Goal: Information Seeking & Learning: Learn about a topic

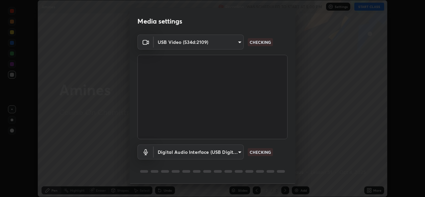
scroll to position [21, 0]
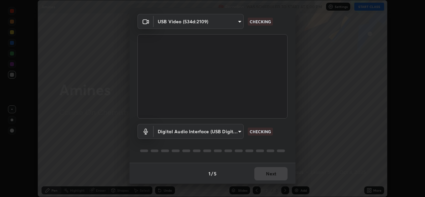
click at [267, 178] on div "1 / 5 Next" at bounding box center [212, 173] width 166 height 21
click at [265, 173] on div "1 / 5 Next" at bounding box center [212, 173] width 166 height 21
click at [265, 174] on div "1 / 5 Next" at bounding box center [212, 173] width 166 height 21
click at [266, 174] on div "1 / 5 Next" at bounding box center [212, 173] width 166 height 21
click at [267, 175] on div "1 / 5 Next" at bounding box center [212, 173] width 166 height 21
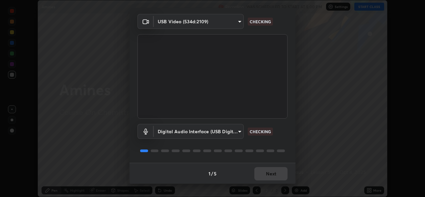
click at [266, 175] on div "1 / 5 Next" at bounding box center [212, 173] width 166 height 21
click at [267, 176] on div "1 / 5 Next" at bounding box center [212, 173] width 166 height 21
click at [267, 178] on div "1 / 5 Next" at bounding box center [212, 173] width 166 height 21
click at [266, 178] on div "1 / 5 Next" at bounding box center [212, 173] width 166 height 21
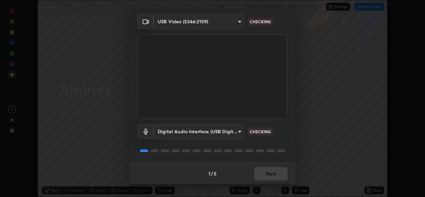
click at [267, 176] on div "1 / 5 Next" at bounding box center [212, 173] width 166 height 21
click at [272, 176] on div "1 / 5 Next" at bounding box center [212, 173] width 166 height 21
click at [271, 174] on div "1 / 5 Next" at bounding box center [212, 173] width 166 height 21
click at [271, 175] on div "1 / 5 Next" at bounding box center [212, 173] width 166 height 21
click at [272, 175] on div "1 / 5 Next" at bounding box center [212, 173] width 166 height 21
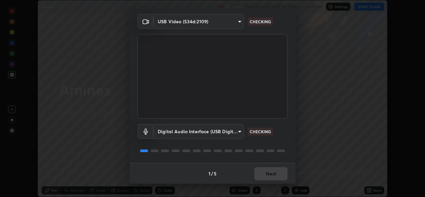
click at [271, 176] on div "1 / 5 Next" at bounding box center [212, 173] width 166 height 21
click at [271, 177] on div "1 / 5 Next" at bounding box center [212, 173] width 166 height 21
click at [271, 179] on div "1 / 5 Next" at bounding box center [212, 173] width 166 height 21
click at [271, 179] on button "Next" at bounding box center [270, 173] width 33 height 13
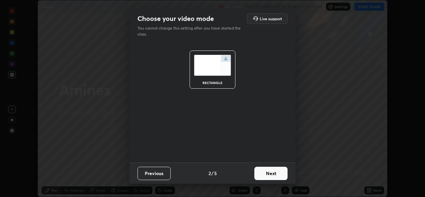
click at [270, 178] on button "Next" at bounding box center [270, 173] width 33 height 13
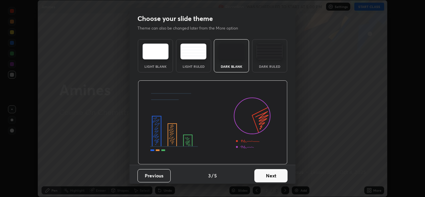
click at [272, 176] on button "Next" at bounding box center [270, 175] width 33 height 13
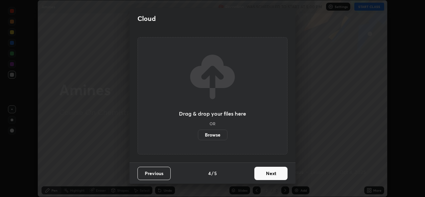
click at [276, 176] on button "Next" at bounding box center [270, 173] width 33 height 13
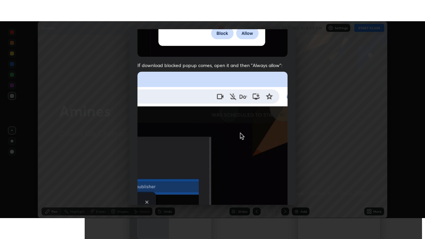
scroll to position [156, 0]
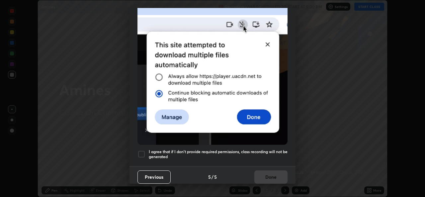
click at [236, 159] on div "Allow "Download multiple files" if prompted: If download blocked popup comes, o…" at bounding box center [212, 26] width 166 height 279
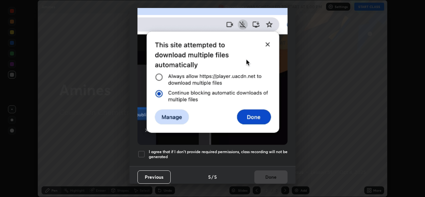
click at [250, 155] on h5 "I agree that if I don't provide required permissions, class recording will not …" at bounding box center [218, 154] width 139 height 10
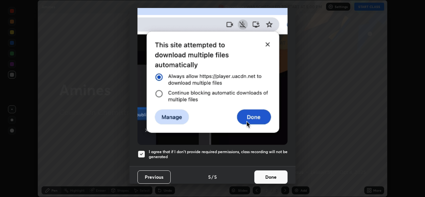
click at [271, 173] on button "Done" at bounding box center [270, 176] width 33 height 13
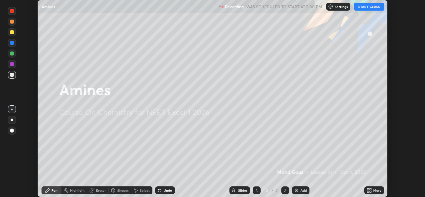
click at [368, 189] on icon at bounding box center [368, 189] width 2 height 2
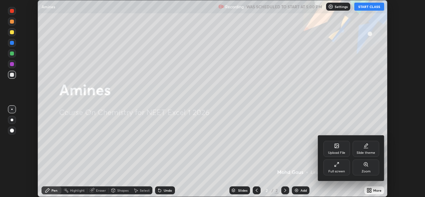
click at [338, 168] on div "Full screen" at bounding box center [336, 167] width 27 height 16
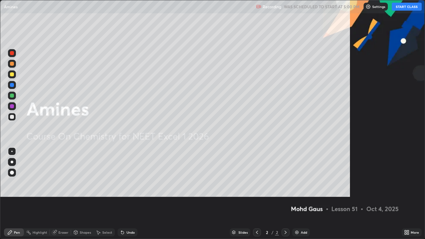
scroll to position [239, 425]
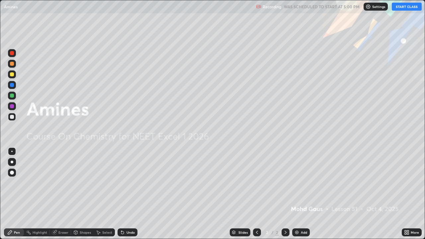
click at [399, 6] on button "START CLASS" at bounding box center [406, 7] width 30 height 8
click at [301, 196] on div "Add" at bounding box center [301, 232] width 18 height 8
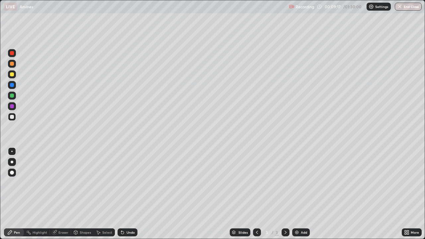
click at [12, 172] on div at bounding box center [12, 173] width 4 height 4
click at [14, 196] on div "Pen" at bounding box center [14, 232] width 20 height 8
click at [12, 162] on div at bounding box center [12, 162] width 3 height 3
click at [58, 196] on div "Eraser" at bounding box center [63, 232] width 10 height 3
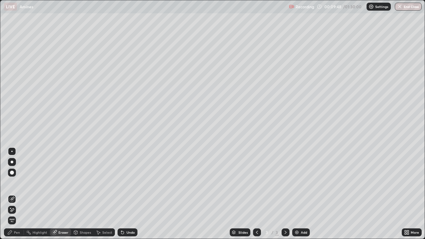
click at [12, 196] on icon at bounding box center [9, 232] width 5 height 5
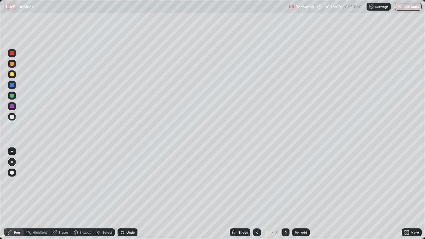
click at [15, 96] on div at bounding box center [12, 96] width 8 height 8
click at [14, 163] on div at bounding box center [12, 162] width 8 height 8
click at [15, 118] on div at bounding box center [12, 117] width 8 height 8
click at [10, 158] on div at bounding box center [12, 162] width 8 height 8
click at [12, 117] on div at bounding box center [12, 117] width 4 height 4
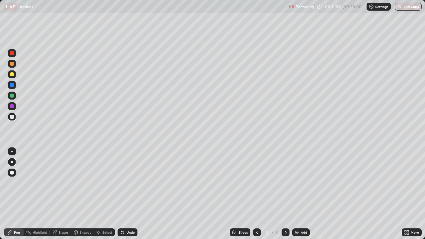
click at [60, 196] on div "Eraser" at bounding box center [63, 232] width 10 height 3
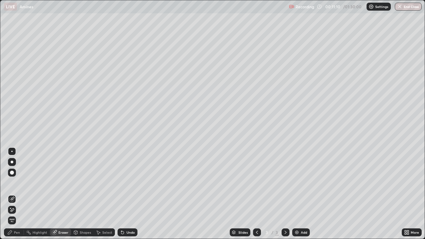
click at [18, 196] on div "Pen" at bounding box center [17, 232] width 6 height 3
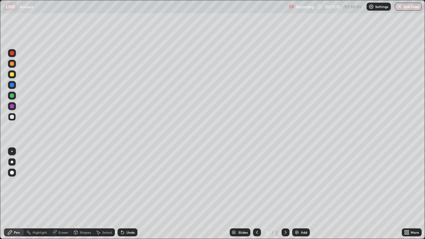
click at [13, 96] on div at bounding box center [12, 96] width 4 height 4
click at [12, 162] on div at bounding box center [12, 162] width 3 height 3
click at [12, 116] on div at bounding box center [12, 117] width 4 height 4
click at [13, 76] on div at bounding box center [12, 74] width 4 height 4
click at [16, 118] on div at bounding box center [12, 117] width 8 height 8
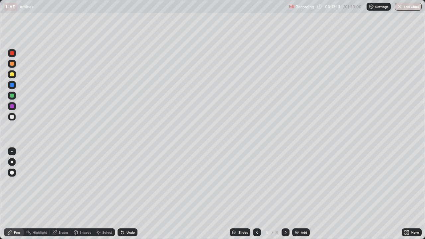
click at [62, 196] on div "Eraser" at bounding box center [63, 232] width 10 height 3
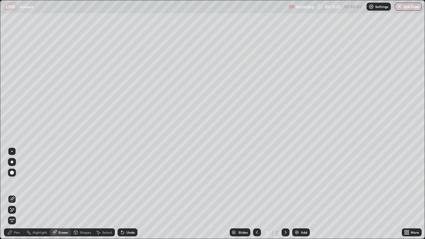
click at [12, 162] on div at bounding box center [12, 162] width 3 height 3
click at [20, 196] on div "Pen" at bounding box center [17, 232] width 6 height 3
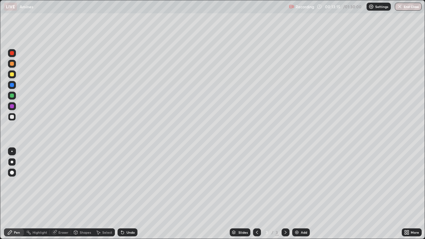
click at [67, 196] on div "Eraser" at bounding box center [63, 232] width 10 height 3
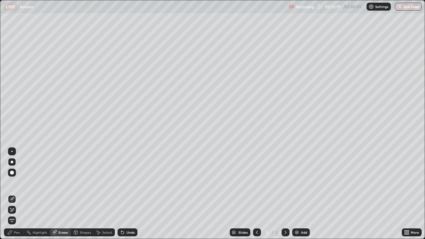
click at [14, 196] on div "Pen" at bounding box center [17, 232] width 6 height 3
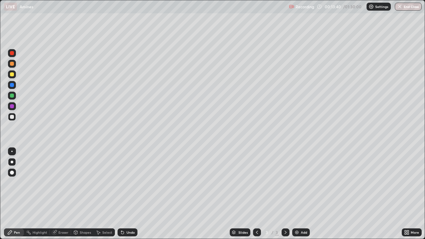
click at [12, 117] on div at bounding box center [12, 117] width 4 height 4
click at [12, 96] on div at bounding box center [12, 96] width 4 height 4
click at [63, 196] on div "Eraser" at bounding box center [60, 232] width 21 height 8
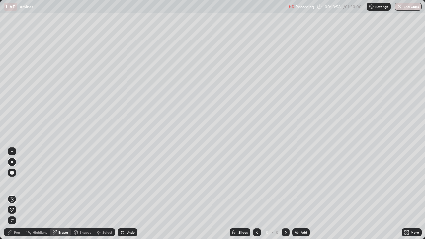
click at [15, 196] on div "Pen" at bounding box center [17, 232] width 6 height 3
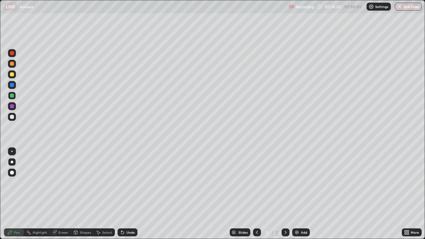
click at [14, 117] on div at bounding box center [12, 117] width 8 height 8
click at [12, 73] on div at bounding box center [12, 74] width 4 height 4
click at [420, 196] on div "More" at bounding box center [411, 232] width 20 height 13
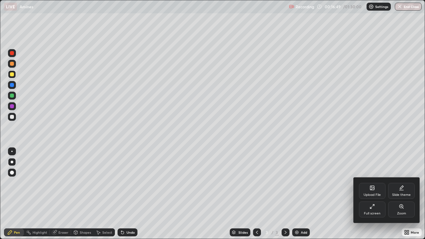
click at [303, 196] on div at bounding box center [212, 119] width 425 height 239
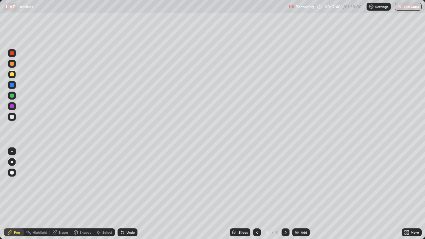
click at [305, 196] on div "Add" at bounding box center [304, 232] width 6 height 3
click at [12, 116] on div at bounding box center [12, 117] width 4 height 4
click at [13, 171] on div at bounding box center [12, 173] width 4 height 4
click at [78, 196] on icon at bounding box center [75, 232] width 5 height 5
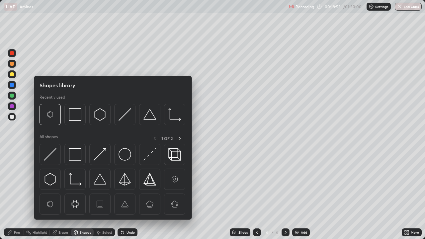
click at [14, 196] on div "Pen" at bounding box center [17, 232] width 6 height 3
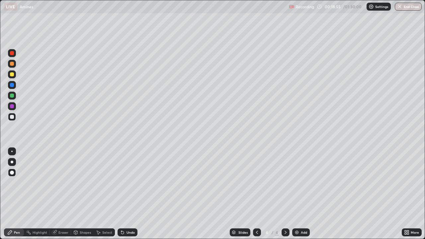
click at [13, 163] on div at bounding box center [12, 162] width 3 height 3
click at [12, 172] on div at bounding box center [12, 173] width 4 height 4
click at [63, 196] on div "Eraser" at bounding box center [63, 232] width 10 height 3
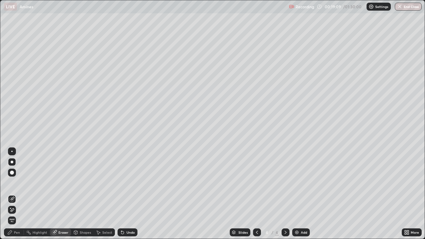
click at [13, 196] on div "Pen" at bounding box center [14, 232] width 20 height 8
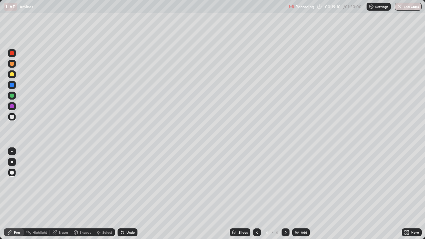
click at [12, 162] on div at bounding box center [12, 162] width 3 height 3
click at [58, 196] on div "Eraser" at bounding box center [60, 232] width 21 height 8
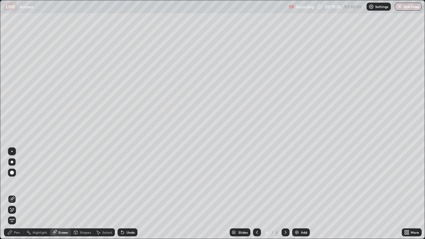
click at [80, 196] on div "Shapes" at bounding box center [82, 232] width 23 height 8
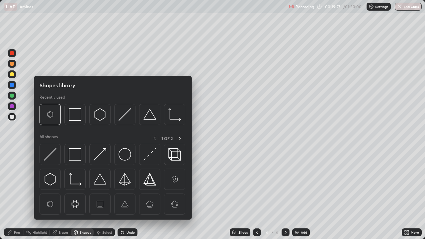
click at [9, 105] on div at bounding box center [12, 106] width 8 height 8
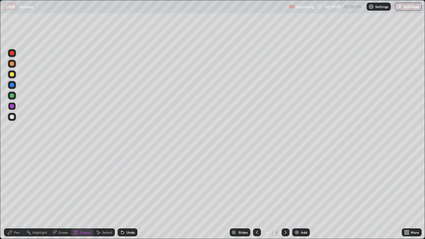
click at [80, 196] on div "Shapes" at bounding box center [85, 232] width 11 height 3
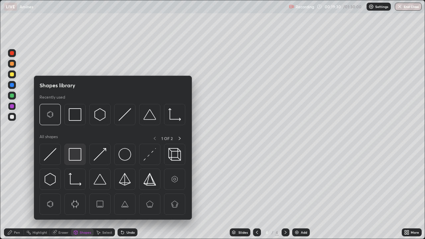
click at [71, 152] on img at bounding box center [75, 154] width 13 height 13
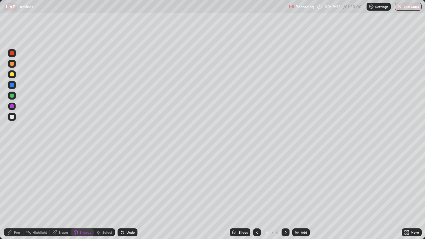
click at [7, 196] on div "Pen" at bounding box center [14, 232] width 20 height 8
click at [15, 119] on div at bounding box center [12, 117] width 8 height 8
click at [88, 196] on div "Shapes" at bounding box center [85, 232] width 11 height 3
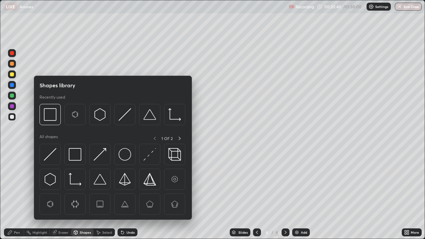
click at [79, 196] on div "Shapes" at bounding box center [82, 232] width 23 height 8
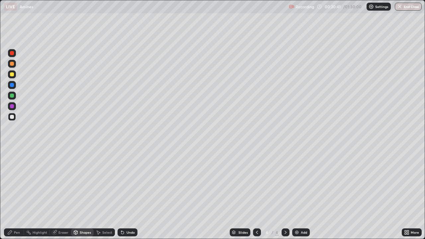
click at [63, 196] on div "Eraser" at bounding box center [60, 232] width 21 height 8
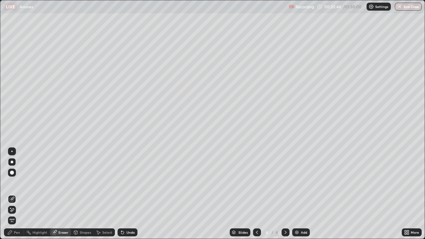
click at [12, 196] on div "Pen" at bounding box center [14, 232] width 20 height 8
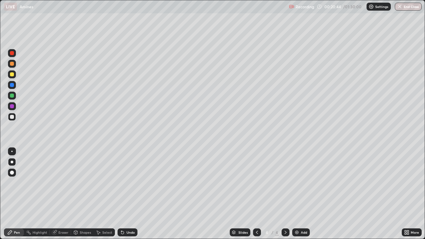
click at [19, 196] on div "Pen" at bounding box center [14, 232] width 20 height 8
click at [15, 161] on div at bounding box center [12, 162] width 8 height 8
click at [80, 196] on div "Shapes" at bounding box center [85, 232] width 11 height 3
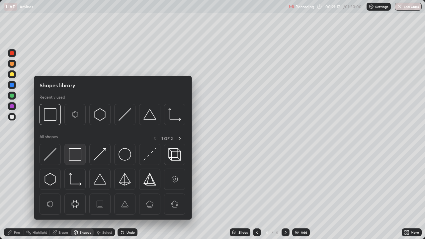
click at [75, 154] on img at bounding box center [75, 154] width 13 height 13
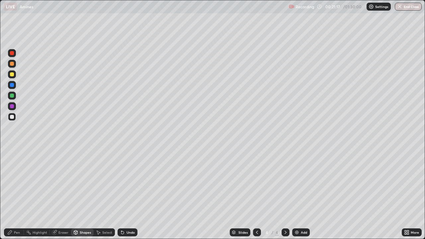
click at [12, 106] on div at bounding box center [12, 106] width 4 height 4
click at [12, 196] on div "Pen" at bounding box center [14, 232] width 20 height 8
click at [12, 162] on div at bounding box center [12, 162] width 3 height 3
click at [12, 120] on div at bounding box center [12, 117] width 8 height 8
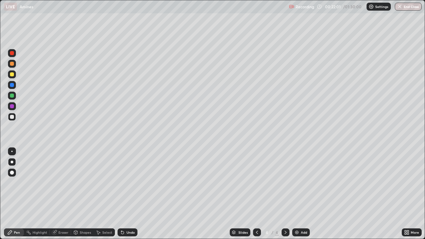
click at [11, 76] on div at bounding box center [12, 74] width 4 height 4
click at [302, 196] on div "Add" at bounding box center [304, 232] width 6 height 3
click at [11, 96] on div at bounding box center [12, 96] width 4 height 4
click at [256, 196] on icon at bounding box center [257, 232] width 2 height 3
click at [305, 196] on div "Add" at bounding box center [301, 232] width 18 height 8
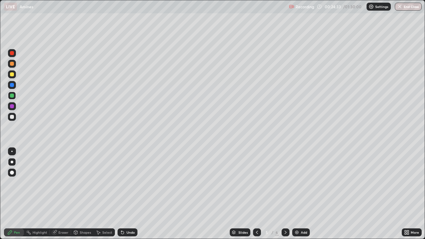
click at [12, 64] on div at bounding box center [12, 64] width 4 height 4
click at [56, 196] on icon at bounding box center [54, 232] width 5 height 5
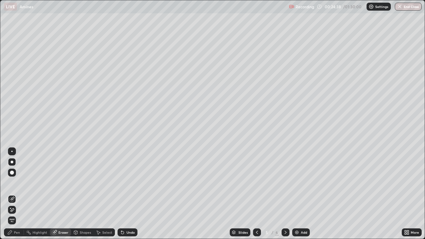
click at [9, 196] on icon at bounding box center [10, 232] width 4 height 4
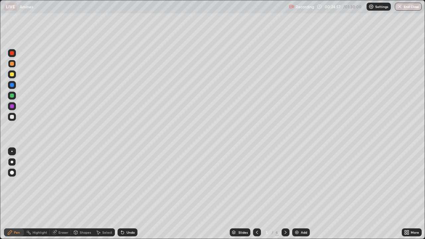
click at [9, 118] on div at bounding box center [12, 117] width 8 height 8
click at [13, 95] on div at bounding box center [12, 96] width 4 height 4
click at [86, 196] on div "Shapes" at bounding box center [82, 232] width 23 height 8
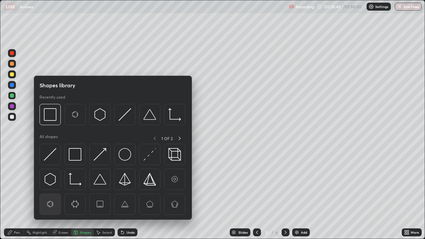
click at [49, 196] on img at bounding box center [50, 204] width 13 height 13
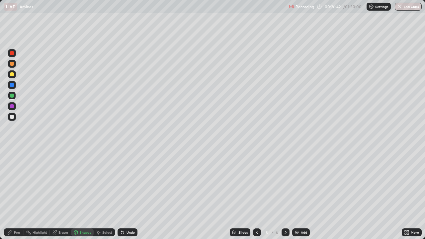
click at [14, 117] on div at bounding box center [12, 117] width 8 height 8
click at [11, 196] on icon at bounding box center [10, 232] width 4 height 4
click at [77, 196] on icon at bounding box center [76, 232] width 4 height 4
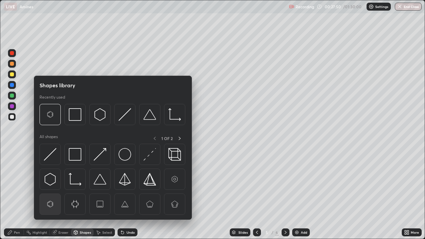
click at [57, 196] on div at bounding box center [49, 203] width 21 height 21
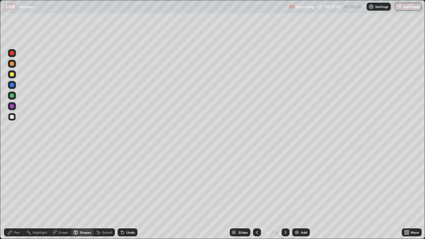
click at [13, 196] on div "Pen" at bounding box center [14, 232] width 20 height 8
click at [12, 117] on div at bounding box center [12, 117] width 4 height 4
click at [13, 117] on div at bounding box center [12, 117] width 4 height 4
click at [11, 170] on div at bounding box center [12, 173] width 8 height 8
click at [11, 159] on div at bounding box center [12, 162] width 8 height 8
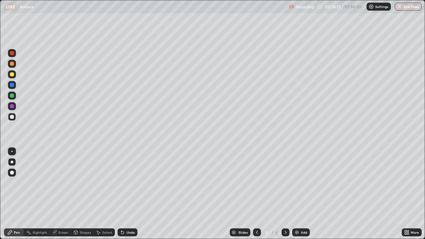
click at [12, 106] on div at bounding box center [12, 106] width 4 height 4
click at [13, 96] on div at bounding box center [12, 96] width 4 height 4
click at [12, 74] on div at bounding box center [12, 74] width 4 height 4
click at [300, 196] on div "Add" at bounding box center [301, 232] width 18 height 8
click at [64, 196] on div "Eraser" at bounding box center [63, 232] width 10 height 3
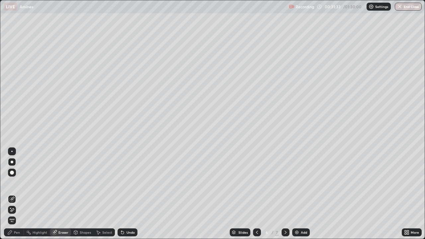
click at [79, 196] on div "Shapes" at bounding box center [82, 232] width 23 height 8
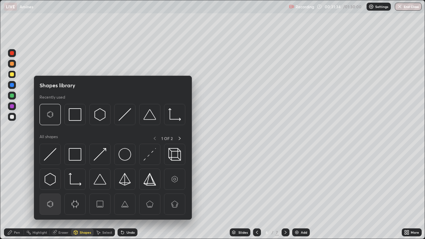
click at [52, 196] on img at bounding box center [50, 204] width 13 height 13
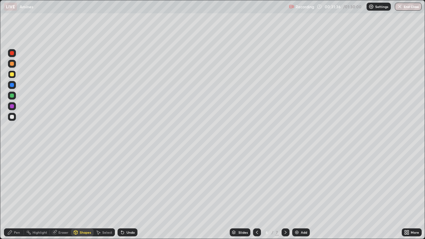
click at [16, 196] on div "Pen" at bounding box center [17, 232] width 6 height 3
click at [14, 115] on div at bounding box center [12, 117] width 8 height 8
click at [255, 196] on icon at bounding box center [256, 232] width 5 height 5
click at [302, 196] on div "Add" at bounding box center [304, 232] width 6 height 3
click at [61, 196] on div "Eraser" at bounding box center [63, 232] width 10 height 3
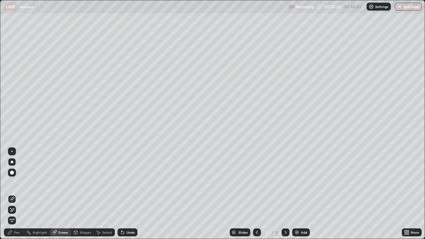
click at [78, 196] on icon at bounding box center [75, 232] width 5 height 5
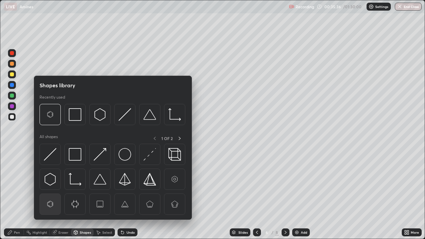
click at [49, 196] on img at bounding box center [50, 204] width 13 height 13
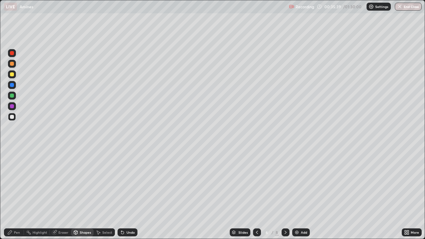
click at [13, 115] on div at bounding box center [12, 117] width 4 height 4
click at [14, 196] on div "Pen" at bounding box center [14, 232] width 20 height 8
click at [12, 162] on div at bounding box center [12, 162] width 3 height 3
click at [60, 196] on div "Eraser" at bounding box center [63, 232] width 10 height 3
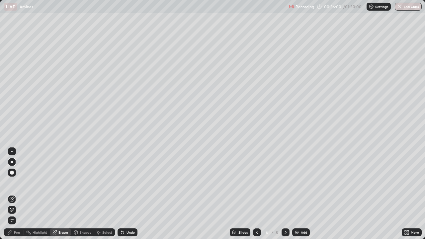
click at [15, 196] on div "Pen" at bounding box center [17, 232] width 6 height 3
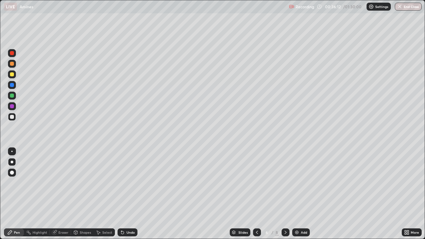
click at [57, 196] on div "Eraser" at bounding box center [60, 232] width 21 height 8
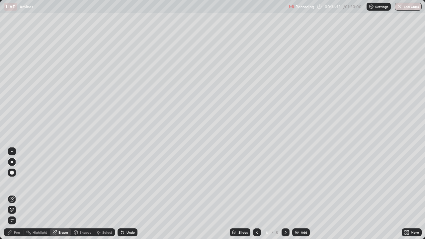
click at [17, 196] on div "Pen" at bounding box center [17, 232] width 6 height 3
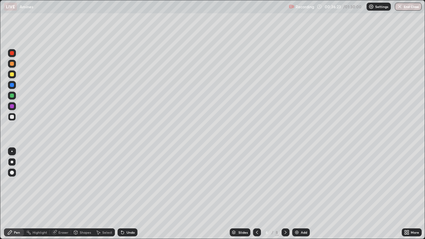
click at [13, 76] on div at bounding box center [12, 74] width 4 height 4
click at [85, 196] on div "Shapes" at bounding box center [85, 232] width 11 height 3
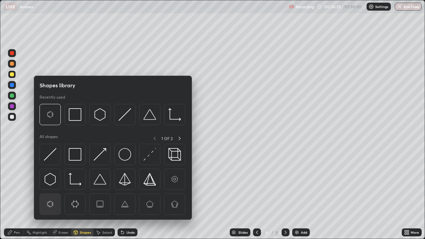
click at [52, 196] on img at bounding box center [50, 204] width 13 height 13
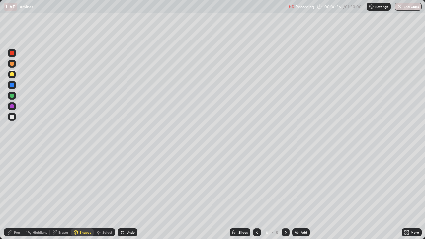
click at [12, 119] on div at bounding box center [12, 117] width 8 height 8
click at [82, 196] on div "Shapes" at bounding box center [85, 232] width 11 height 3
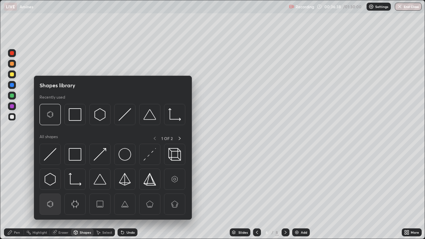
click at [49, 196] on img at bounding box center [50, 204] width 13 height 13
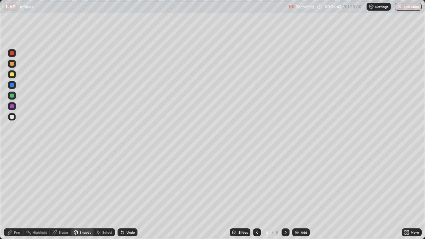
click at [16, 196] on div "Pen" at bounding box center [14, 232] width 20 height 8
click at [14, 196] on div "Pen" at bounding box center [17, 232] width 6 height 3
click at [13, 118] on div at bounding box center [12, 117] width 4 height 4
click at [249, 11] on div "LIVE Amines" at bounding box center [145, 6] width 282 height 13
click at [251, 11] on div "LIVE Amines" at bounding box center [145, 6] width 282 height 13
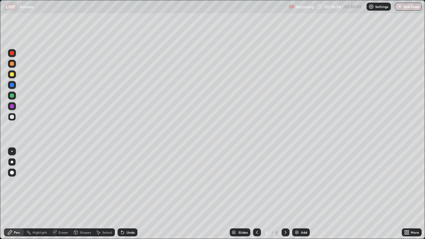
click at [63, 196] on div "Eraser" at bounding box center [63, 232] width 10 height 3
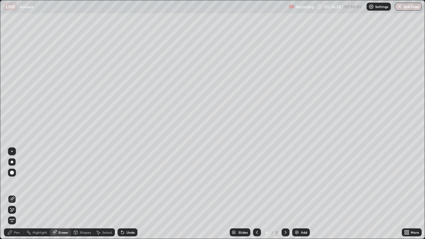
click at [15, 196] on div "Pen" at bounding box center [17, 232] width 6 height 3
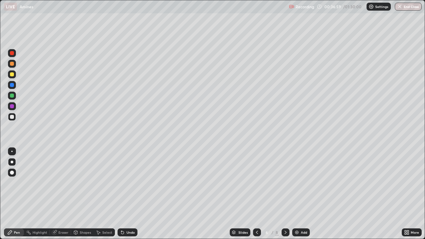
click at [62, 196] on div "Eraser" at bounding box center [60, 232] width 21 height 8
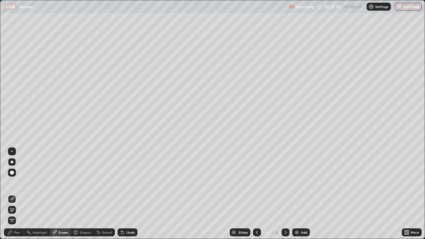
click at [77, 196] on icon at bounding box center [75, 232] width 5 height 5
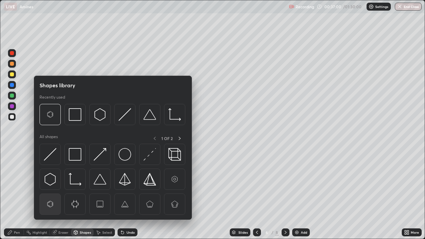
click at [50, 196] on img at bounding box center [50, 204] width 13 height 13
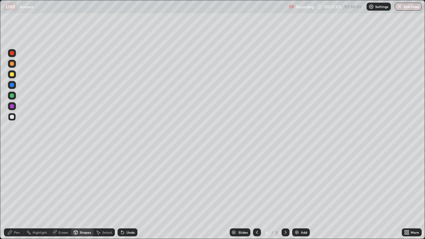
click at [17, 196] on div "Pen" at bounding box center [14, 232] width 20 height 8
click at [14, 120] on div at bounding box center [12, 117] width 8 height 8
click at [9, 106] on div at bounding box center [12, 106] width 8 height 8
click at [11, 96] on div at bounding box center [12, 96] width 4 height 4
click at [10, 106] on div at bounding box center [12, 106] width 4 height 4
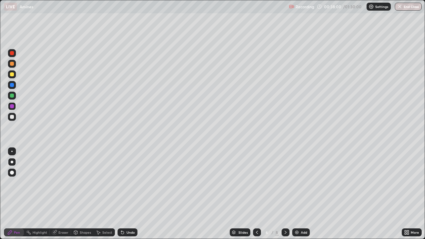
click at [12, 172] on div at bounding box center [12, 173] width 4 height 4
click at [12, 116] on div at bounding box center [12, 117] width 4 height 4
click at [12, 117] on div at bounding box center [12, 117] width 4 height 4
click at [13, 118] on div at bounding box center [12, 117] width 4 height 4
click at [81, 196] on div "Shapes" at bounding box center [85, 232] width 11 height 3
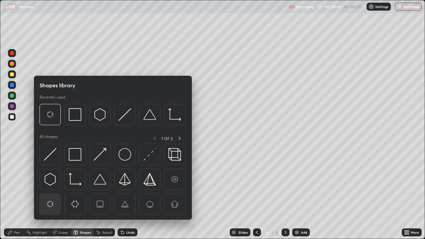
click at [54, 196] on img at bounding box center [50, 204] width 13 height 13
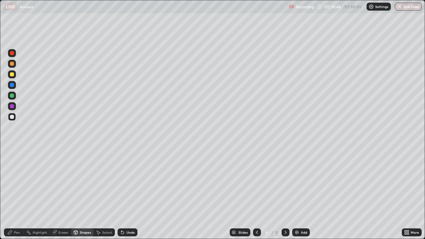
click at [12, 196] on div "Pen" at bounding box center [14, 232] width 20 height 8
click at [12, 118] on div at bounding box center [12, 117] width 4 height 4
click at [346, 13] on div "Recording 00:39:00 / 01:30:00 Settings End Class" at bounding box center [355, 6] width 133 height 13
click at [65, 196] on div "Eraser" at bounding box center [63, 232] width 10 height 3
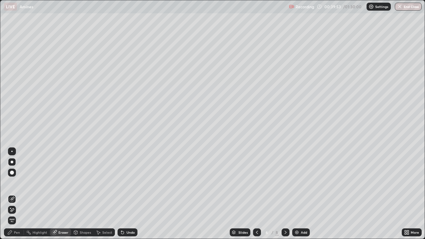
click at [15, 196] on div "Pen" at bounding box center [14, 232] width 20 height 8
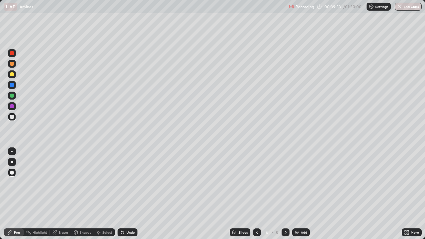
click at [12, 117] on div at bounding box center [12, 117] width 4 height 4
click at [15, 96] on div at bounding box center [12, 96] width 8 height 8
click at [60, 196] on div "Eraser" at bounding box center [63, 232] width 10 height 3
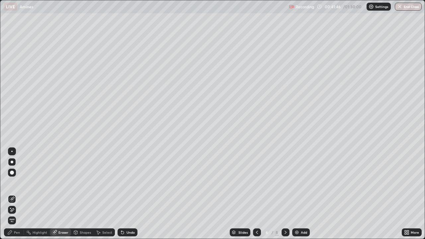
click at [8, 163] on div at bounding box center [12, 162] width 8 height 8
click at [21, 196] on div "Pen" at bounding box center [14, 232] width 20 height 8
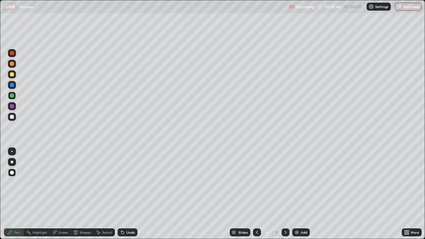
click at [12, 117] on div at bounding box center [12, 117] width 4 height 4
click at [285, 196] on icon at bounding box center [285, 232] width 5 height 5
click at [301, 196] on div "Add" at bounding box center [304, 232] width 6 height 3
click at [12, 162] on div at bounding box center [12, 162] width 3 height 3
click at [12, 97] on div at bounding box center [12, 96] width 4 height 4
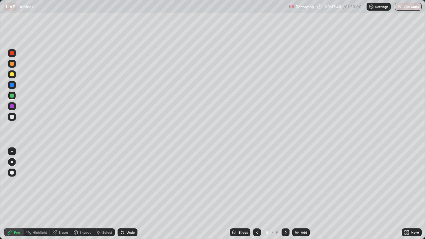
click at [65, 196] on div "Eraser" at bounding box center [60, 232] width 21 height 8
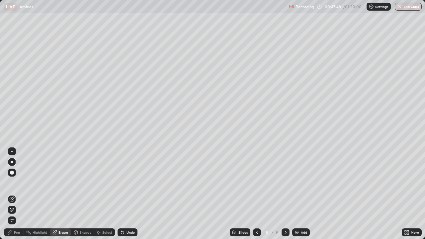
click at [82, 196] on div "Shapes" at bounding box center [85, 232] width 11 height 3
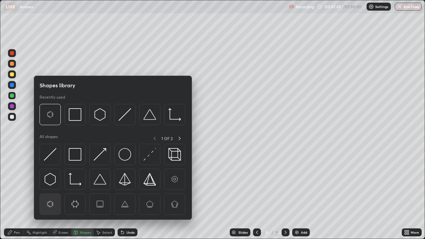
click at [53, 196] on img at bounding box center [50, 204] width 13 height 13
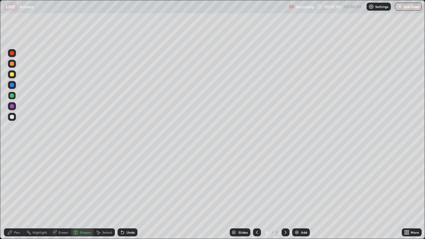
click at [15, 115] on div at bounding box center [12, 117] width 8 height 8
click at [13, 117] on div at bounding box center [12, 117] width 4 height 4
click at [16, 196] on div "Pen" at bounding box center [17, 232] width 6 height 3
click at [57, 196] on div "Eraser" at bounding box center [60, 232] width 21 height 8
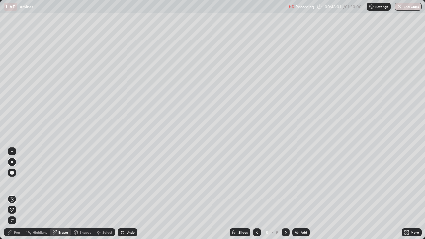
click at [14, 196] on div "Pen" at bounding box center [14, 232] width 20 height 8
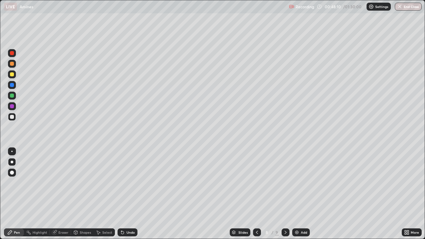
click at [11, 95] on div at bounding box center [12, 96] width 4 height 4
click at [12, 162] on div at bounding box center [12, 162] width 3 height 3
click at [81, 196] on div "Shapes" at bounding box center [85, 232] width 11 height 3
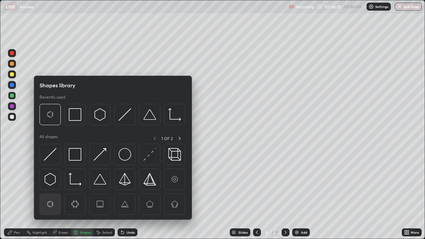
click at [49, 196] on img at bounding box center [50, 204] width 13 height 13
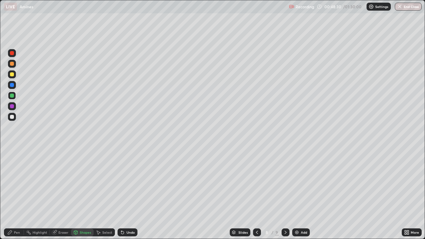
click at [13, 115] on div at bounding box center [12, 117] width 4 height 4
click at [13, 196] on div "Pen" at bounding box center [14, 232] width 20 height 8
click at [12, 117] on div at bounding box center [12, 117] width 4 height 4
click at [83, 196] on div "Shapes" at bounding box center [85, 232] width 11 height 3
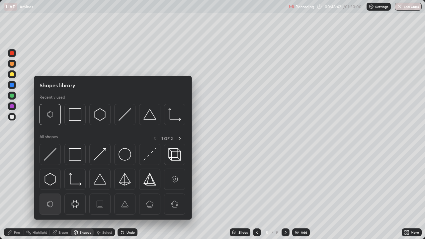
click at [53, 196] on img at bounding box center [50, 204] width 13 height 13
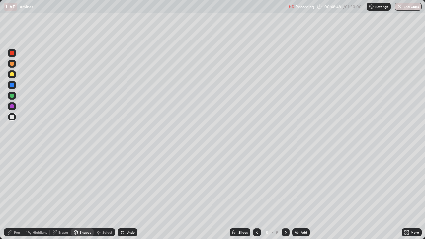
click at [17, 196] on div "Pen" at bounding box center [17, 232] width 6 height 3
click at [12, 117] on div at bounding box center [12, 117] width 4 height 4
click at [11, 117] on div at bounding box center [12, 117] width 4 height 4
click at [12, 96] on div at bounding box center [12, 96] width 4 height 4
click at [15, 115] on div at bounding box center [12, 117] width 8 height 8
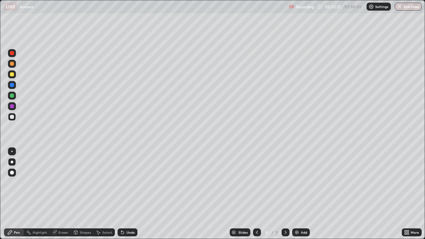
click at [305, 196] on div "Add" at bounding box center [301, 232] width 18 height 8
click at [81, 196] on div "Shapes" at bounding box center [82, 232] width 23 height 8
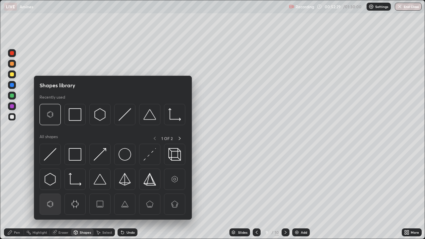
click at [53, 196] on img at bounding box center [50, 204] width 13 height 13
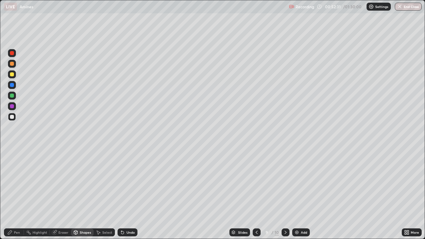
click at [14, 116] on div at bounding box center [12, 117] width 4 height 4
click at [11, 196] on div "Pen" at bounding box center [14, 232] width 20 height 8
click at [12, 162] on div at bounding box center [12, 162] width 3 height 3
click at [81, 196] on div "Shapes" at bounding box center [82, 232] width 23 height 8
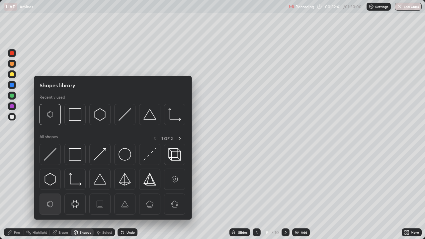
click at [51, 196] on img at bounding box center [50, 204] width 13 height 13
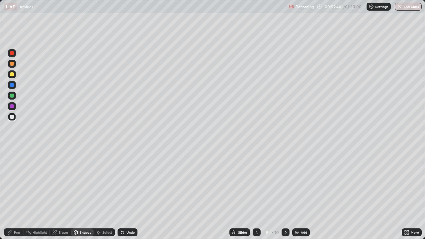
click at [20, 196] on div "Pen" at bounding box center [14, 232] width 20 height 8
click at [14, 120] on div at bounding box center [12, 117] width 8 height 8
click at [83, 196] on div "Shapes" at bounding box center [85, 232] width 11 height 3
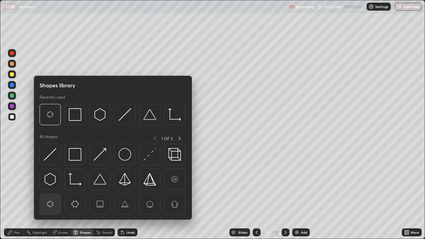
click at [50, 196] on img at bounding box center [50, 204] width 13 height 13
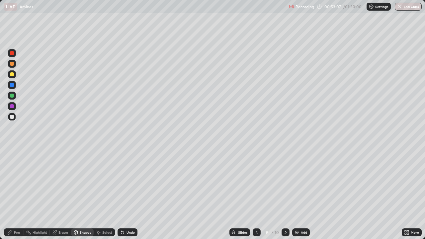
click at [14, 196] on div "Pen" at bounding box center [17, 232] width 6 height 3
click at [16, 196] on div "Pen" at bounding box center [17, 232] width 6 height 3
click at [12, 96] on div at bounding box center [12, 96] width 4 height 4
click at [13, 117] on div at bounding box center [12, 117] width 4 height 4
click at [304, 196] on div "Add" at bounding box center [304, 232] width 6 height 3
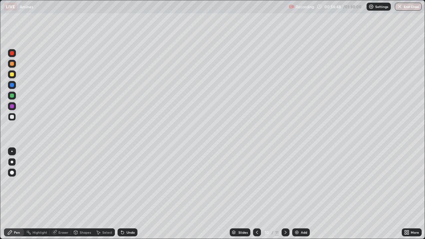
click at [13, 75] on div at bounding box center [12, 74] width 4 height 4
click at [82, 196] on div "Shapes" at bounding box center [85, 232] width 11 height 3
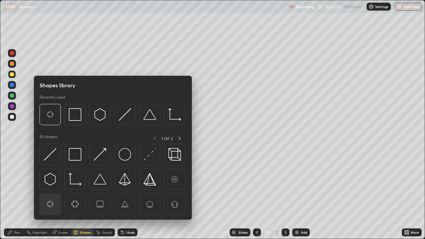
click at [49, 196] on img at bounding box center [50, 204] width 13 height 13
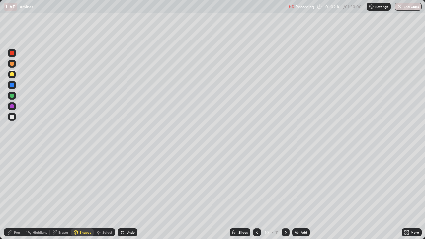
click at [13, 118] on div at bounding box center [12, 117] width 4 height 4
click at [14, 196] on div "Pen" at bounding box center [14, 232] width 20 height 8
click at [12, 162] on div at bounding box center [12, 162] width 3 height 3
click at [59, 196] on div "Eraser" at bounding box center [63, 232] width 10 height 3
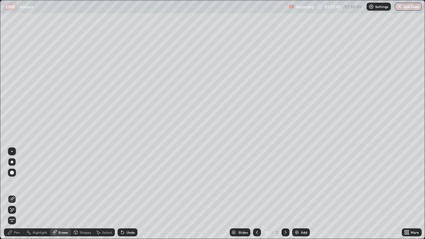
click at [78, 196] on div "Shapes" at bounding box center [82, 232] width 23 height 8
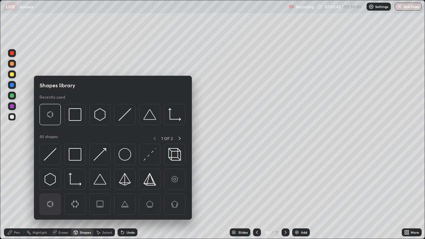
click at [49, 196] on img at bounding box center [50, 204] width 13 height 13
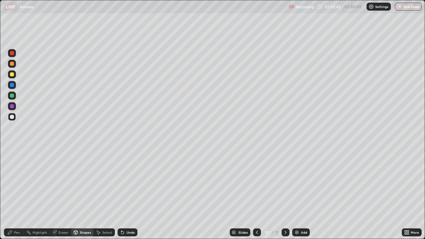
click at [15, 118] on div at bounding box center [12, 117] width 8 height 8
click at [12, 196] on icon at bounding box center [9, 232] width 5 height 5
click at [12, 162] on div at bounding box center [12, 162] width 3 height 3
click at [54, 196] on icon at bounding box center [54, 232] width 4 height 4
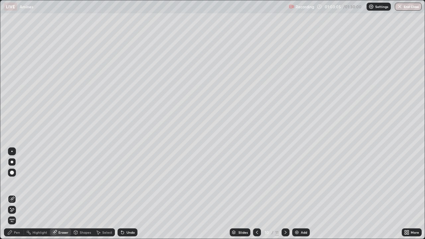
click at [14, 196] on div "Pen" at bounding box center [17, 232] width 6 height 3
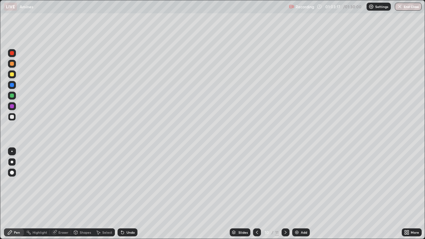
click at [62, 196] on div "Eraser" at bounding box center [63, 232] width 10 height 3
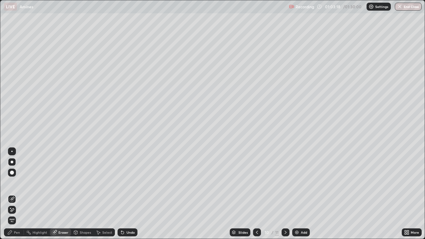
click at [16, 196] on div "Pen" at bounding box center [17, 232] width 6 height 3
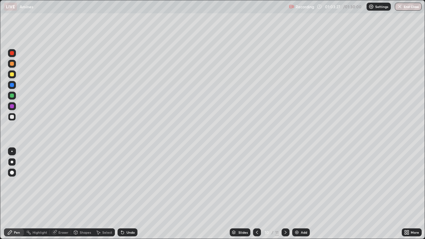
click at [12, 96] on div at bounding box center [12, 96] width 4 height 4
click at [76, 196] on icon at bounding box center [76, 231] width 4 height 1
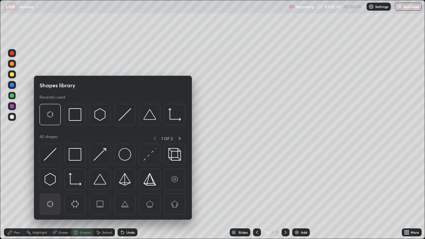
click at [51, 196] on img at bounding box center [50, 204] width 13 height 13
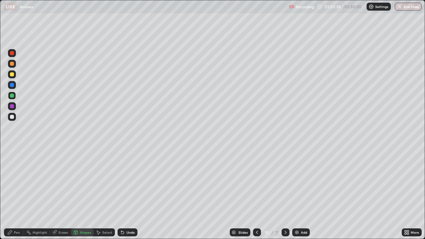
click at [15, 196] on div "Pen" at bounding box center [17, 232] width 6 height 3
click at [12, 117] on div at bounding box center [12, 117] width 4 height 4
click at [80, 196] on div "Shapes" at bounding box center [85, 232] width 11 height 3
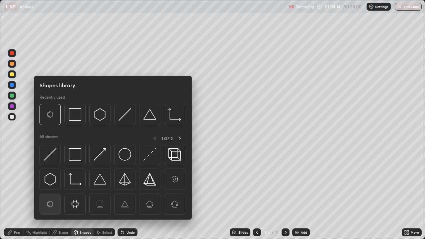
click at [48, 196] on img at bounding box center [50, 204] width 13 height 13
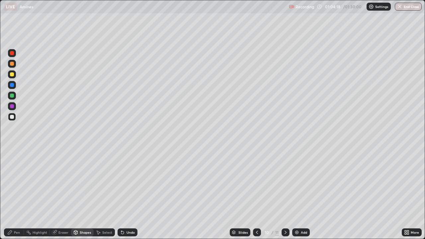
click at [17, 196] on div "Pen" at bounding box center [17, 232] width 6 height 3
click at [13, 116] on div at bounding box center [12, 117] width 4 height 4
click at [12, 95] on div at bounding box center [12, 96] width 4 height 4
click at [12, 74] on div at bounding box center [12, 74] width 4 height 4
click at [9, 117] on div at bounding box center [12, 117] width 8 height 8
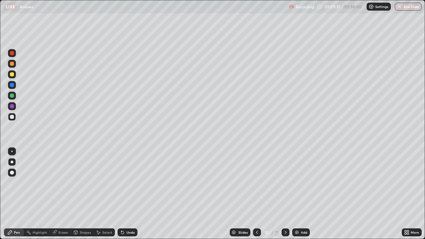
click at [299, 196] on div "Add" at bounding box center [301, 232] width 18 height 8
click at [10, 116] on div at bounding box center [12, 117] width 4 height 4
click at [12, 162] on div at bounding box center [12, 162] width 3 height 3
click at [13, 97] on div at bounding box center [12, 96] width 4 height 4
click at [13, 75] on div at bounding box center [12, 74] width 4 height 4
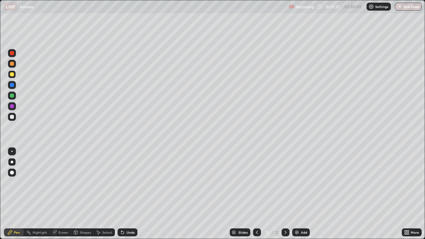
click at [11, 117] on div at bounding box center [12, 117] width 4 height 4
click at [12, 105] on div at bounding box center [12, 106] width 4 height 4
click at [11, 115] on div at bounding box center [12, 117] width 4 height 4
click at [295, 196] on img at bounding box center [296, 232] width 5 height 5
click at [12, 119] on div at bounding box center [12, 117] width 8 height 8
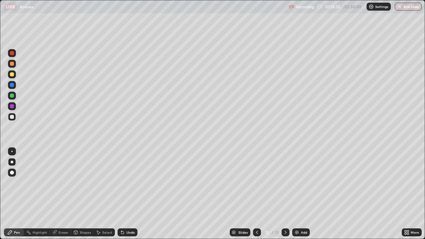
click at [64, 196] on div "Eraser" at bounding box center [63, 232] width 10 height 3
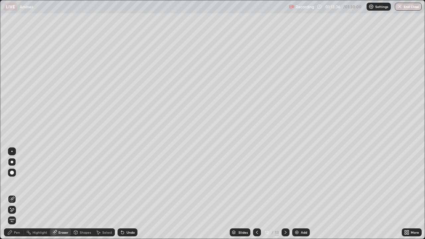
click at [13, 196] on div "Pen" at bounding box center [14, 232] width 20 height 8
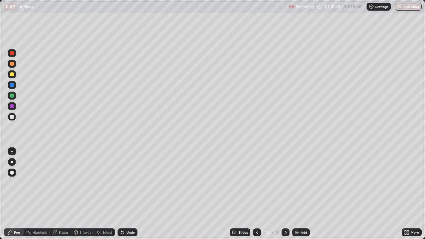
click at [12, 162] on div at bounding box center [12, 162] width 3 height 3
click at [83, 196] on div "Shapes" at bounding box center [85, 232] width 11 height 3
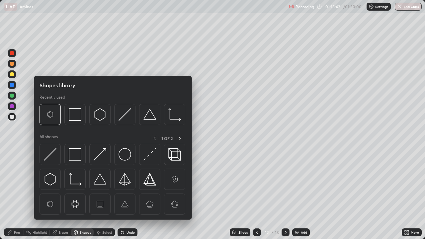
click at [83, 196] on div "Shapes" at bounding box center [85, 232] width 11 height 3
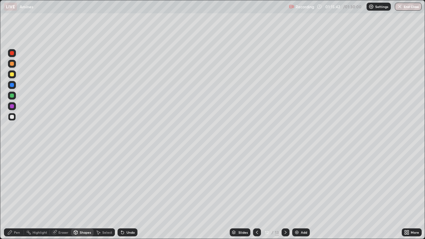
click at [83, 196] on div "Shapes" at bounding box center [85, 232] width 11 height 3
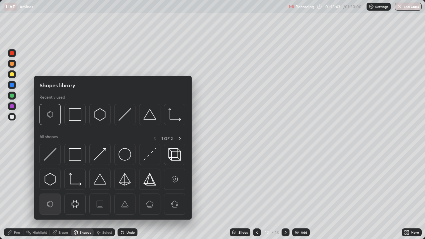
click at [50, 196] on img at bounding box center [50, 204] width 13 height 13
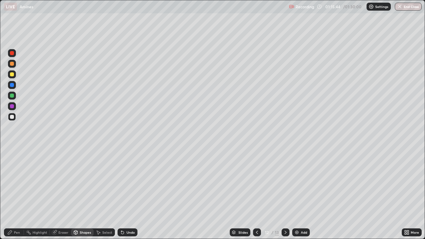
click at [13, 117] on div at bounding box center [12, 117] width 4 height 4
click at [13, 94] on div at bounding box center [12, 96] width 4 height 4
click at [17, 196] on div "Pen" at bounding box center [17, 232] width 6 height 3
click at [63, 196] on div "Eraser" at bounding box center [63, 232] width 10 height 3
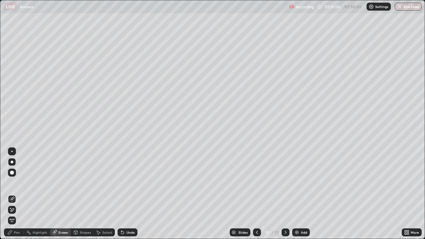
click at [17, 196] on div "Pen" at bounding box center [17, 232] width 6 height 3
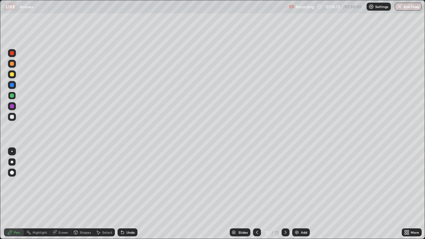
click at [15, 117] on div at bounding box center [12, 117] width 8 height 8
click at [87, 196] on div "Shapes" at bounding box center [85, 232] width 11 height 3
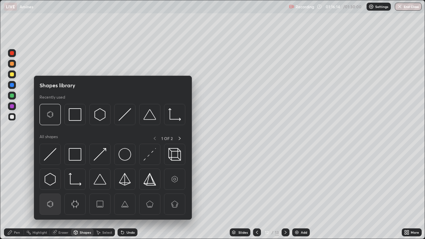
click at [52, 196] on img at bounding box center [50, 204] width 13 height 13
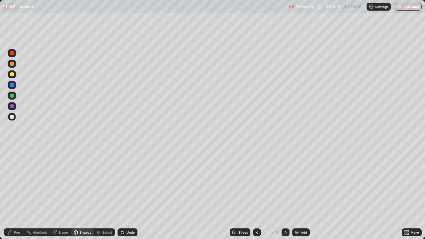
click at [15, 196] on div "Pen" at bounding box center [17, 232] width 6 height 3
click at [12, 117] on div at bounding box center [12, 117] width 4 height 4
click at [298, 196] on img at bounding box center [296, 232] width 5 height 5
click at [65, 196] on div "Eraser" at bounding box center [63, 232] width 10 height 3
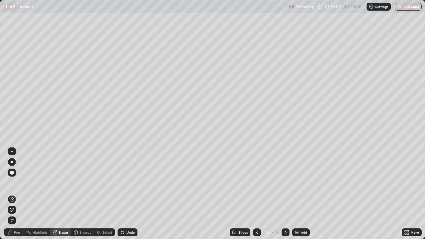
click at [17, 196] on div "Pen" at bounding box center [17, 232] width 6 height 3
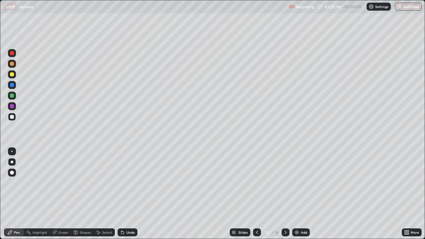
click at [11, 94] on div at bounding box center [12, 96] width 4 height 4
click at [88, 196] on div "Shapes" at bounding box center [85, 232] width 11 height 3
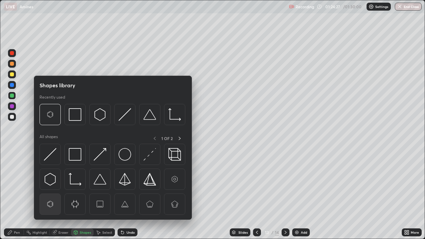
click at [48, 196] on img at bounding box center [50, 204] width 13 height 13
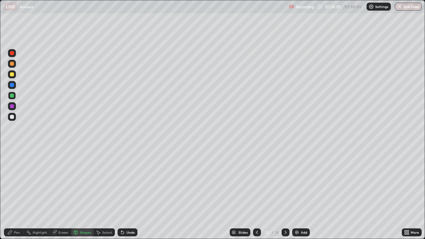
click at [10, 117] on div at bounding box center [12, 117] width 4 height 4
click at [14, 196] on div "Pen" at bounding box center [17, 232] width 6 height 3
click at [82, 196] on div "Shapes" at bounding box center [85, 232] width 11 height 3
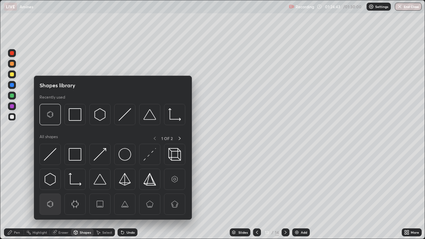
click at [52, 196] on img at bounding box center [50, 204] width 13 height 13
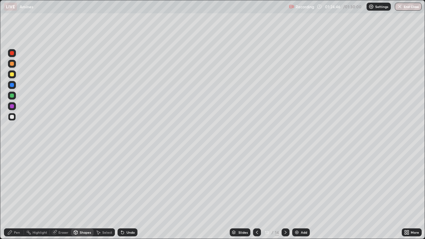
click at [13, 196] on div "Pen" at bounding box center [14, 232] width 20 height 8
click at [15, 159] on div at bounding box center [12, 162] width 8 height 8
click at [61, 196] on div "Eraser" at bounding box center [63, 232] width 10 height 3
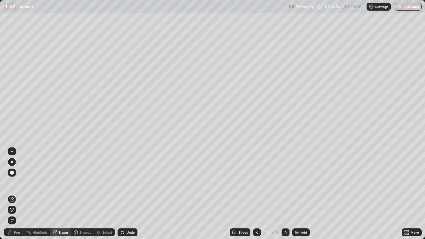
click at [20, 196] on div "Pen" at bounding box center [14, 232] width 20 height 8
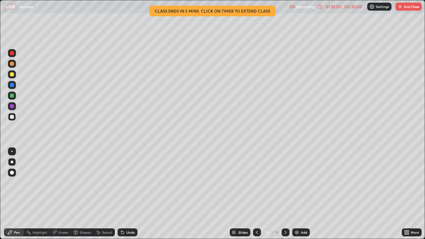
click at [60, 196] on div "Eraser" at bounding box center [63, 232] width 10 height 3
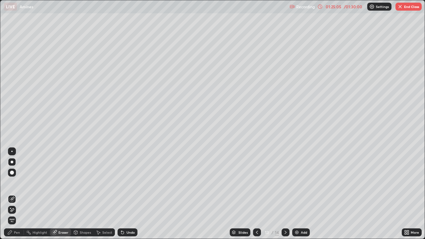
click at [19, 196] on div "Pen" at bounding box center [14, 232] width 20 height 8
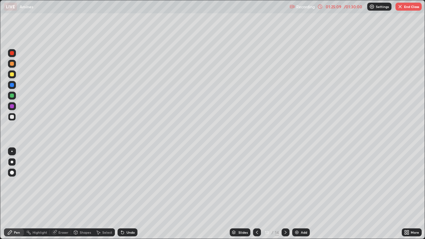
click at [13, 105] on div at bounding box center [12, 106] width 4 height 4
click at [12, 115] on div at bounding box center [12, 117] width 4 height 4
click at [13, 94] on div at bounding box center [12, 96] width 4 height 4
click at [56, 196] on icon at bounding box center [54, 232] width 5 height 5
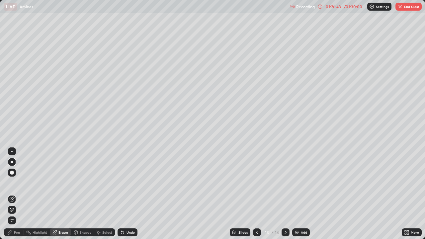
click at [13, 196] on div "Pen" at bounding box center [14, 232] width 20 height 8
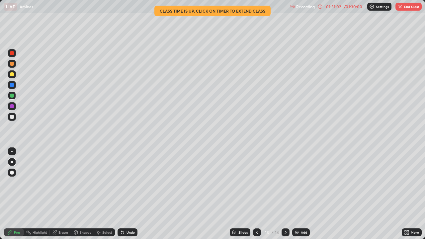
click at [409, 5] on button "End Class" at bounding box center [408, 7] width 26 height 8
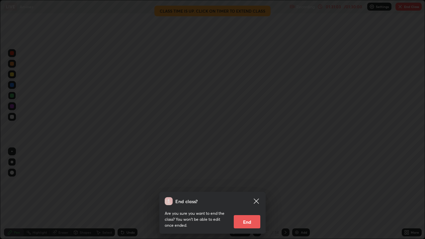
click at [252, 196] on button "End" at bounding box center [247, 221] width 27 height 13
